Goal: Check status: Check status

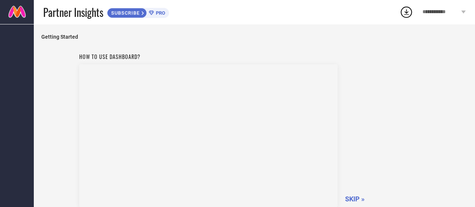
scroll to position [65, 0]
click at [358, 136] on span "SKIP »" at bounding box center [355, 136] width 20 height 8
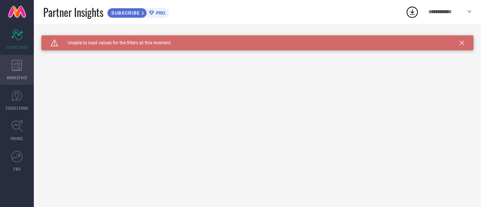
click at [17, 69] on icon at bounding box center [17, 65] width 11 height 11
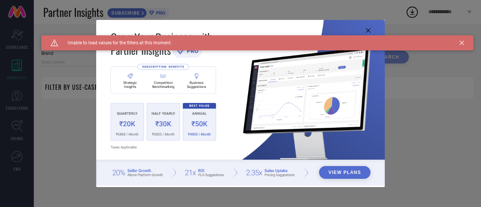
type input "1 STOP FASHION"
type input "All"
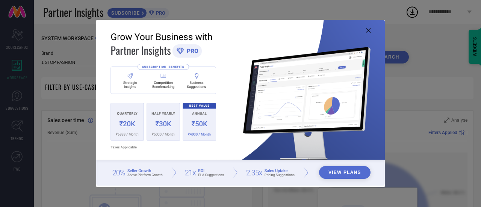
click at [366, 31] on icon at bounding box center [368, 30] width 5 height 5
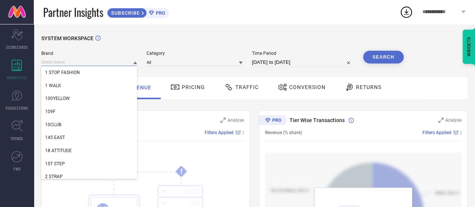
click at [110, 62] on input at bounding box center [89, 62] width 96 height 8
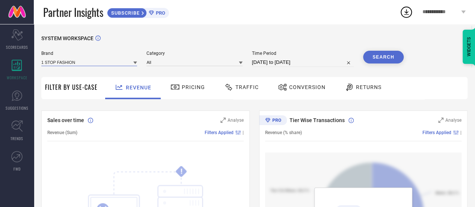
click at [110, 62] on input at bounding box center [89, 62] width 96 height 8
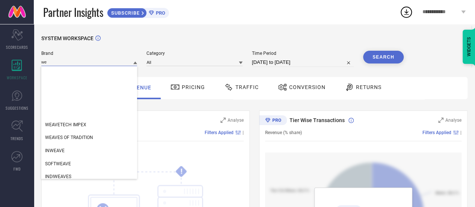
type input "w"
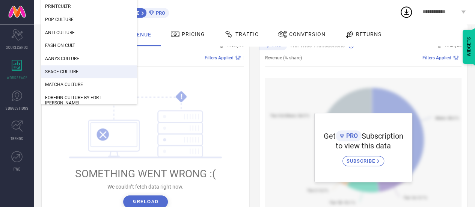
scroll to position [75, 0]
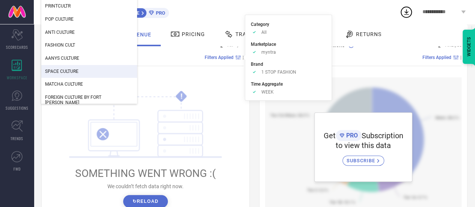
type input "WEAVING CULT"
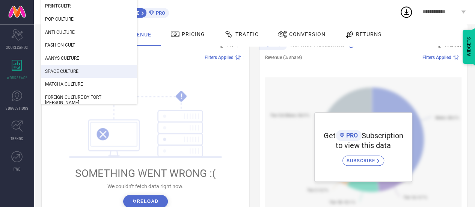
click at [190, 79] on div "! SOMETHING WENT WRONG :( We couldn’t fetch data right now. ↻ Reload" at bounding box center [145, 148] width 196 height 143
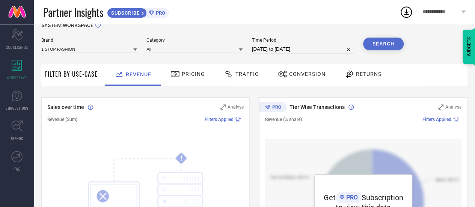
scroll to position [9, 0]
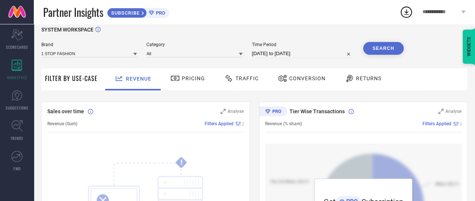
select select "6"
select select "2025"
select select "7"
select select "2025"
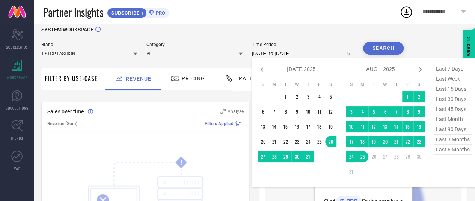
click at [302, 53] on input "[DATE] to [DATE]" at bounding box center [303, 53] width 102 height 9
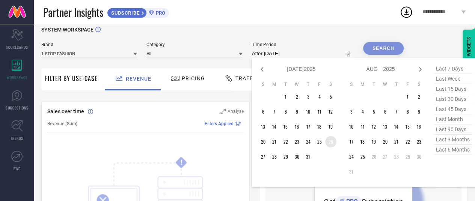
click at [334, 144] on td "26" at bounding box center [330, 141] width 11 height 11
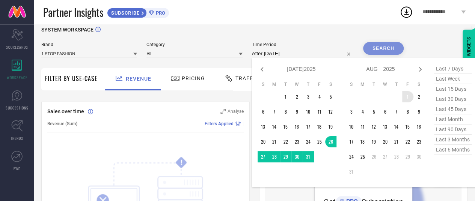
type input "[DATE] to [DATE]"
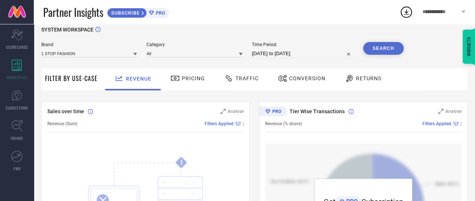
click at [281, 56] on input "[DATE] to [DATE]" at bounding box center [303, 53] width 102 height 9
select select "6"
select select "2025"
select select "7"
select select "2025"
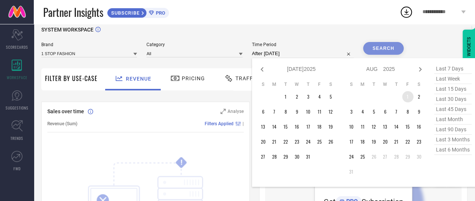
click at [410, 100] on td "1" at bounding box center [407, 96] width 11 height 11
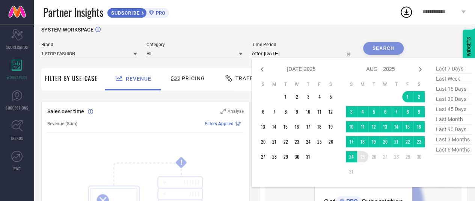
type input "[DATE] to [DATE]"
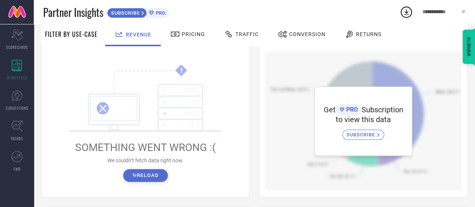
scroll to position [101, 0]
click at [142, 178] on button "↻ Reload" at bounding box center [145, 175] width 45 height 13
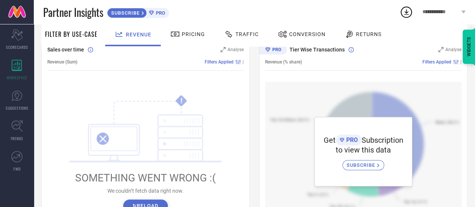
scroll to position [41, 0]
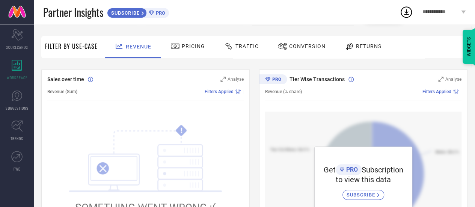
click at [191, 48] on span "Pricing" at bounding box center [193, 46] width 23 height 6
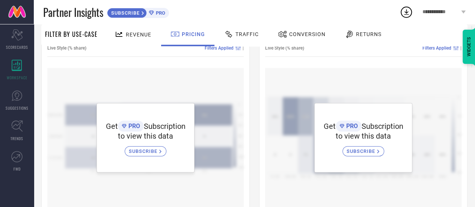
scroll to position [0, 0]
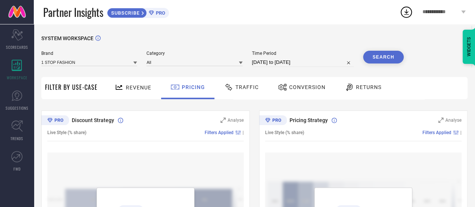
click at [244, 84] on div "Traffic" at bounding box center [241, 87] width 38 height 13
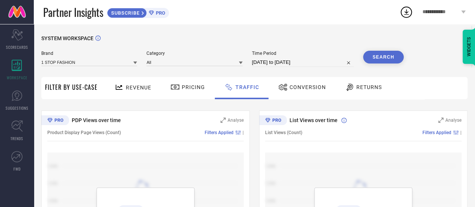
click at [299, 94] on div "Conversion" at bounding box center [302, 88] width 66 height 22
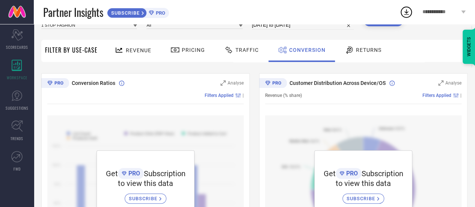
scroll to position [37, 0]
click at [349, 51] on icon at bounding box center [349, 49] width 9 height 9
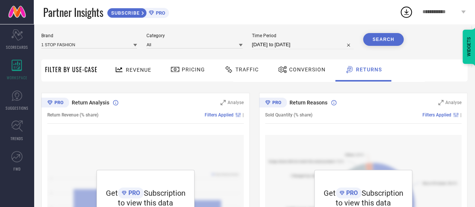
scroll to position [17, 0]
click at [74, 75] on div "Filter By Use-Case" at bounding box center [71, 71] width 53 height 22
click at [126, 71] on span "Revenue" at bounding box center [139, 70] width 26 height 6
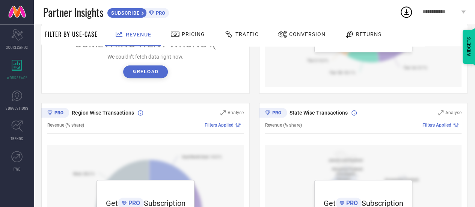
scroll to position [300, 0]
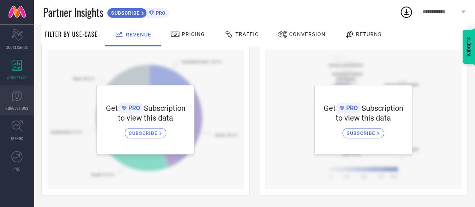
click at [30, 98] on link "SUGGESTIONS" at bounding box center [17, 100] width 34 height 30
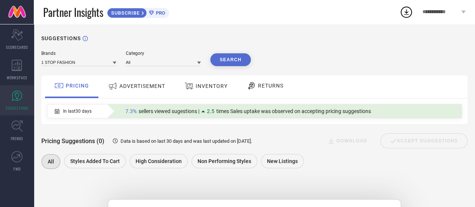
click at [137, 84] on span "ADVERTISEMENT" at bounding box center [142, 86] width 46 height 6
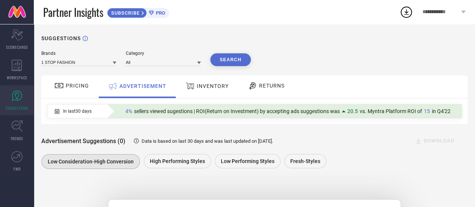
click at [203, 81] on div "INVENTORY" at bounding box center [207, 86] width 47 height 14
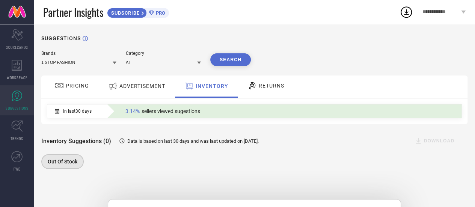
click at [267, 85] on span "RETURNS" at bounding box center [272, 86] width 26 height 6
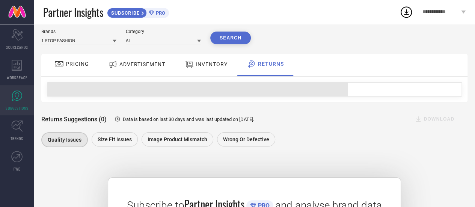
scroll to position [23, 0]
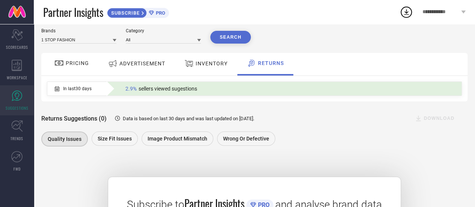
click at [65, 70] on div "PRICING" at bounding box center [71, 64] width 53 height 23
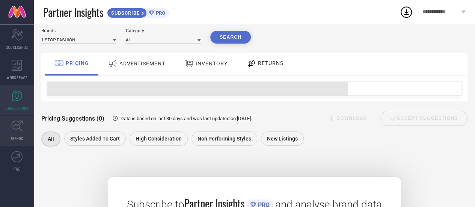
click at [18, 133] on link "TRENDS" at bounding box center [17, 131] width 34 height 30
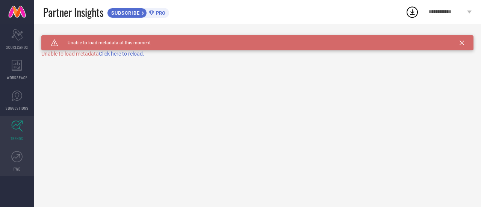
click at [15, 166] on span "FWD" at bounding box center [17, 169] width 7 height 6
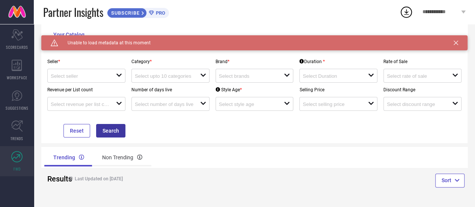
scroll to position [33, 0]
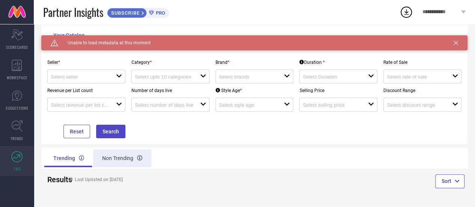
click at [126, 160] on div "Non Trending" at bounding box center [122, 158] width 58 height 18
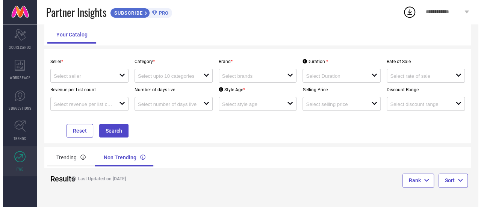
scroll to position [0, 0]
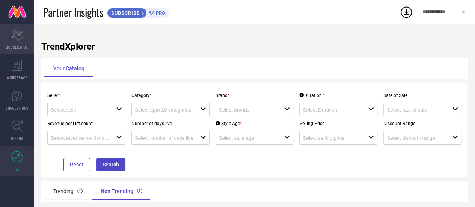
click at [25, 36] on div "Scorecard SCORECARDS" at bounding box center [17, 39] width 34 height 30
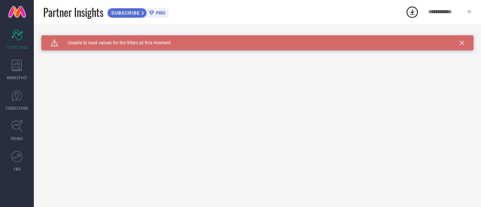
click at [462, 43] on icon at bounding box center [461, 43] width 5 height 5
